Goal: Check status: Check status

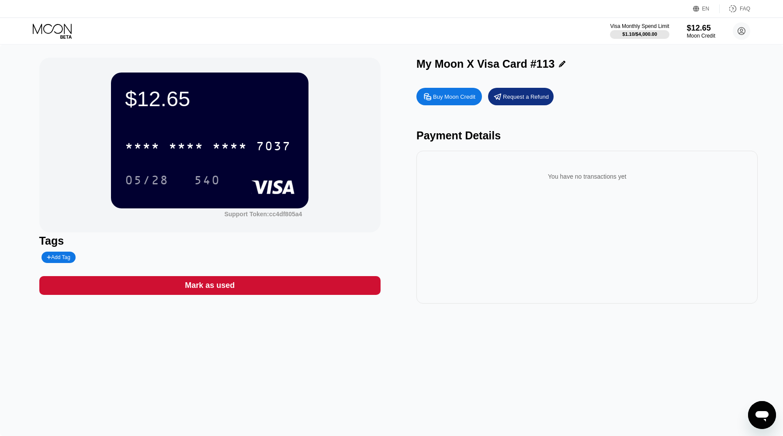
click at [58, 25] on icon at bounding box center [53, 31] width 41 height 15
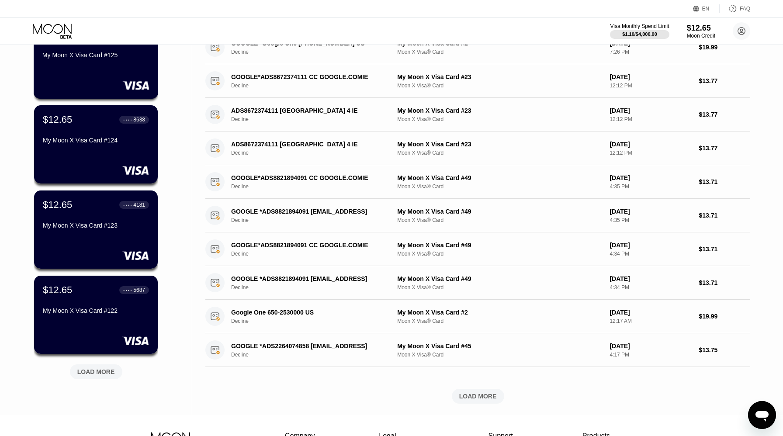
scroll to position [283, 0]
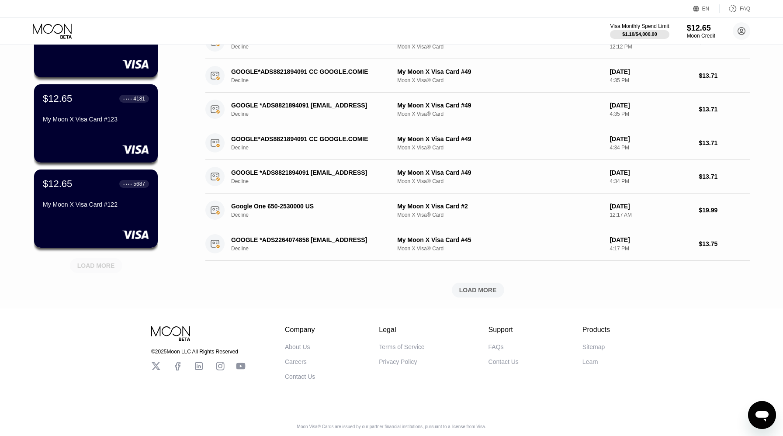
click at [97, 263] on div "LOAD MORE" at bounding box center [96, 266] width 38 height 8
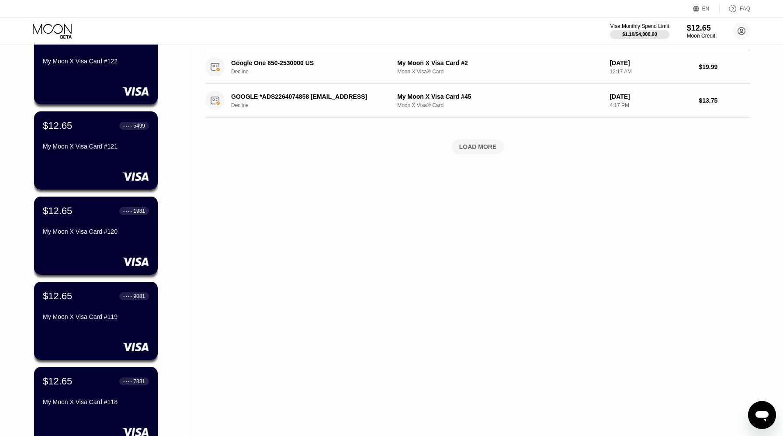
scroll to position [695, 0]
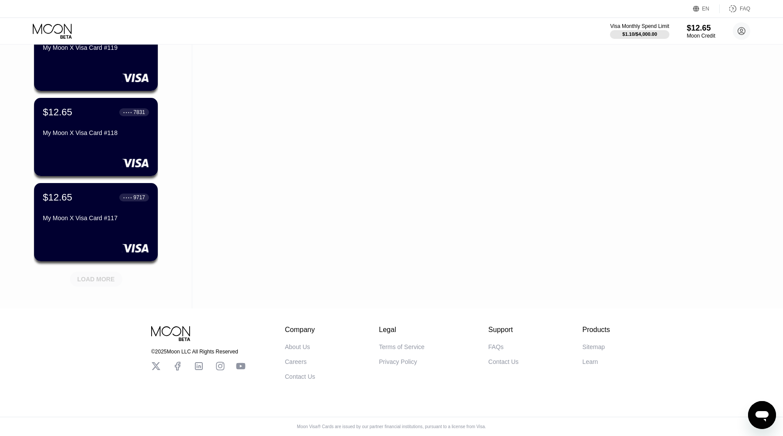
click at [104, 276] on div "LOAD MORE" at bounding box center [96, 279] width 38 height 8
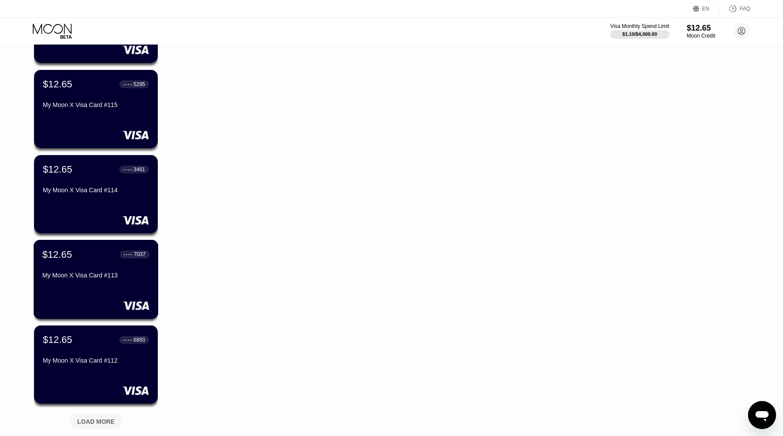
scroll to position [943, 0]
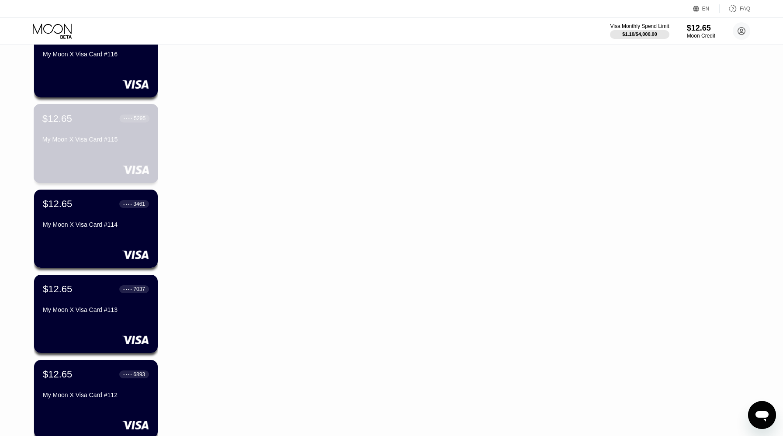
click at [114, 139] on div "My Moon X Visa Card #115" at bounding box center [95, 139] width 107 height 7
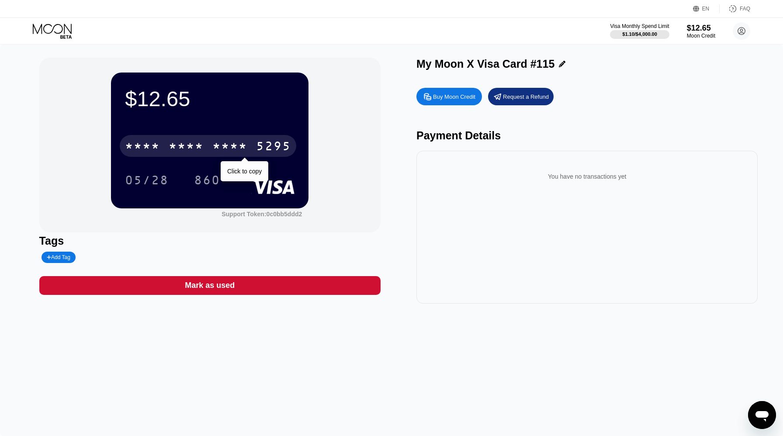
click at [263, 142] on div "5295" at bounding box center [273, 147] width 35 height 14
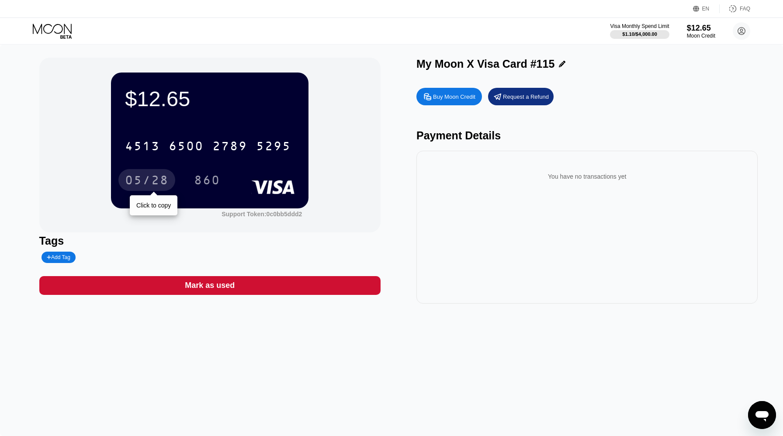
click at [156, 178] on div "05/28" at bounding box center [147, 181] width 44 height 14
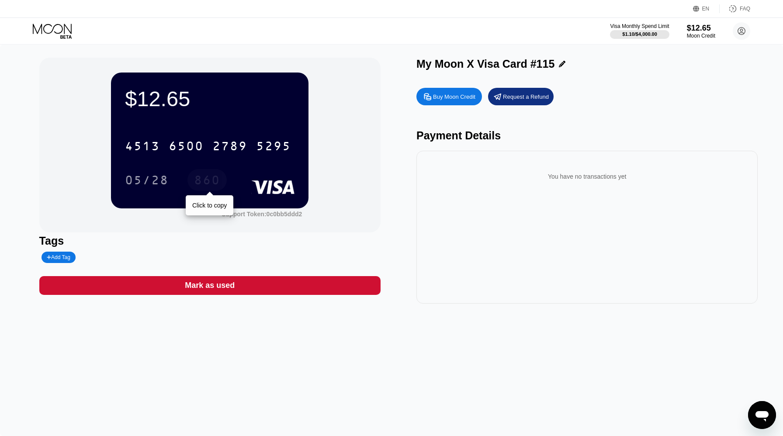
click at [209, 178] on div "860" at bounding box center [207, 181] width 26 height 14
